Goal: Task Accomplishment & Management: Use online tool/utility

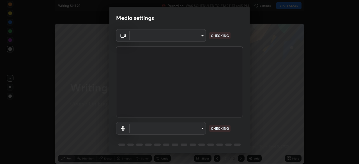
type input "7db3104c3122a209b332b64619111aa91615a24fb0de166504fa5909fce8eb30"
type input "communications"
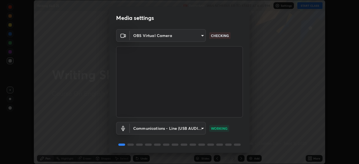
scroll to position [164, 359]
click at [355, 155] on div "Media settings OBS Virtual Camera 7db3104c3122a209b332b64619111aa91615a24fb0de1…" at bounding box center [179, 82] width 359 height 164
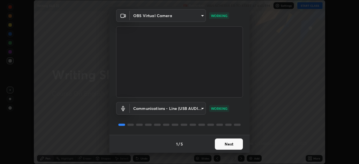
click at [224, 143] on button "Next" at bounding box center [229, 143] width 28 height 11
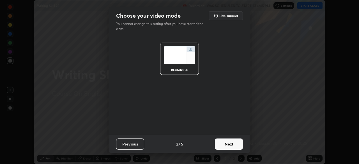
click at [226, 145] on button "Next" at bounding box center [229, 143] width 28 height 11
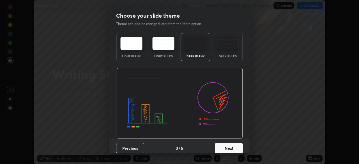
click at [221, 148] on button "Next" at bounding box center [229, 148] width 28 height 11
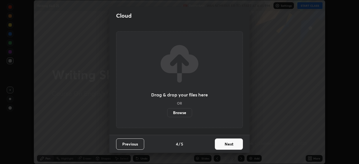
click at [224, 148] on button "Next" at bounding box center [229, 143] width 28 height 11
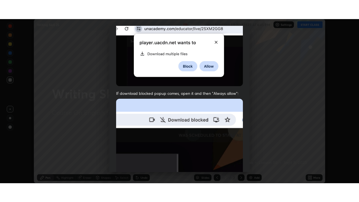
scroll to position [134, 0]
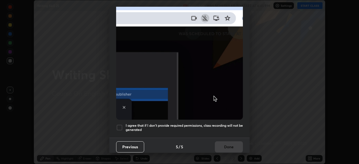
click at [119, 124] on div at bounding box center [119, 127] width 7 height 7
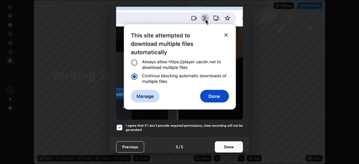
click at [222, 145] on button "Done" at bounding box center [229, 146] width 28 height 11
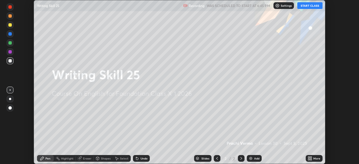
click at [311, 157] on icon at bounding box center [310, 157] width 1 height 1
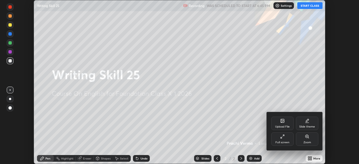
click at [288, 141] on div "Full screen" at bounding box center [282, 142] width 14 height 3
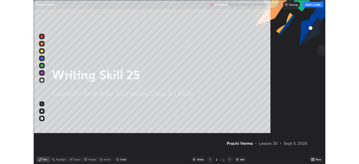
scroll to position [202, 359]
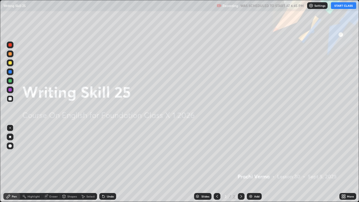
click at [345, 164] on icon at bounding box center [343, 194] width 1 height 1
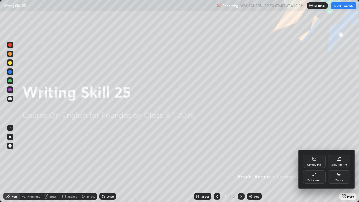
click at [315, 164] on div "Full screen" at bounding box center [314, 180] width 14 height 3
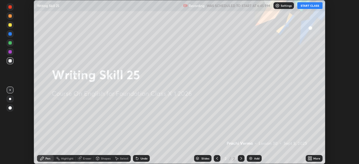
scroll to position [27845, 27651]
